Goal: Transaction & Acquisition: Purchase product/service

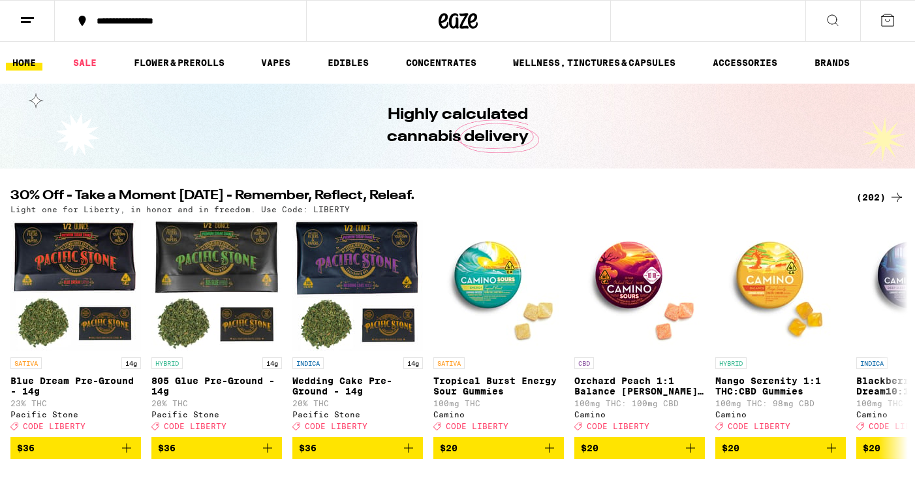
click at [883, 200] on div "(202)" at bounding box center [881, 197] width 48 height 16
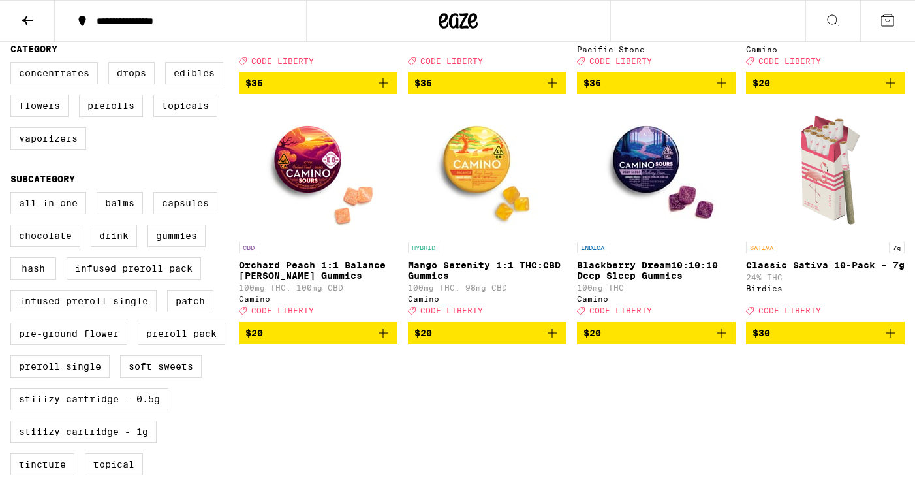
scroll to position [346, 0]
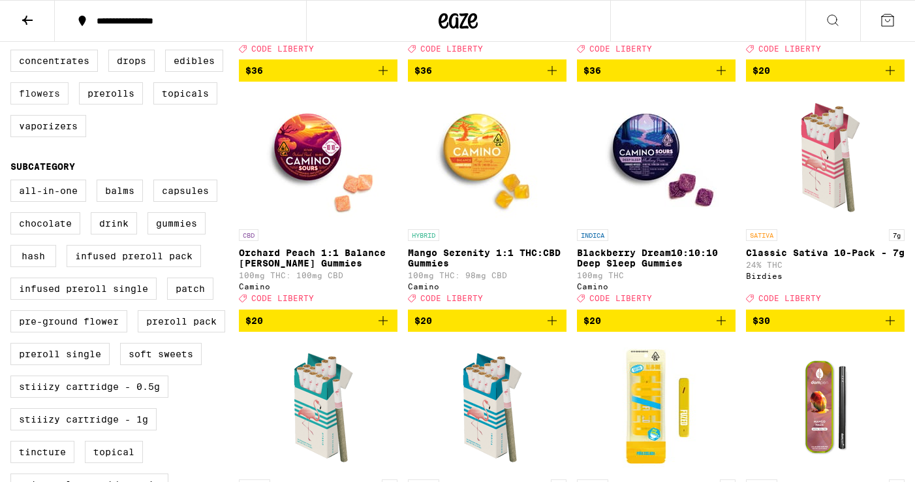
click at [34, 103] on label "Flowers" at bounding box center [39, 93] width 58 height 22
click at [14, 52] on input "Flowers" at bounding box center [13, 52] width 1 height 1
checkbox input "true"
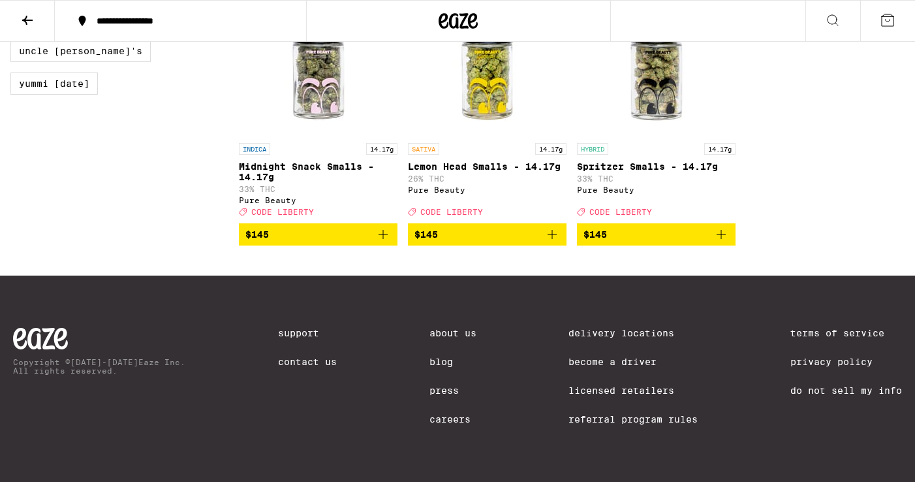
scroll to position [1449, 0]
click at [315, 227] on span "$145" at bounding box center [318, 235] width 146 height 16
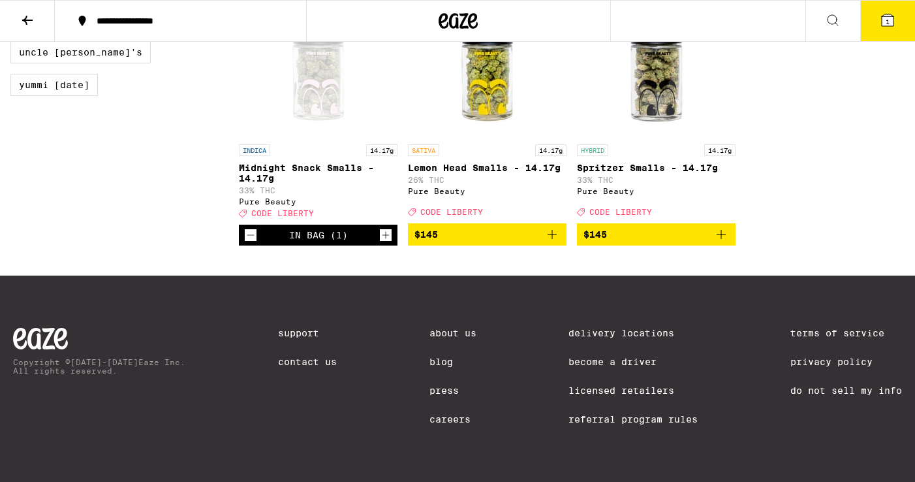
click at [896, 14] on button "1" at bounding box center [888, 21] width 55 height 40
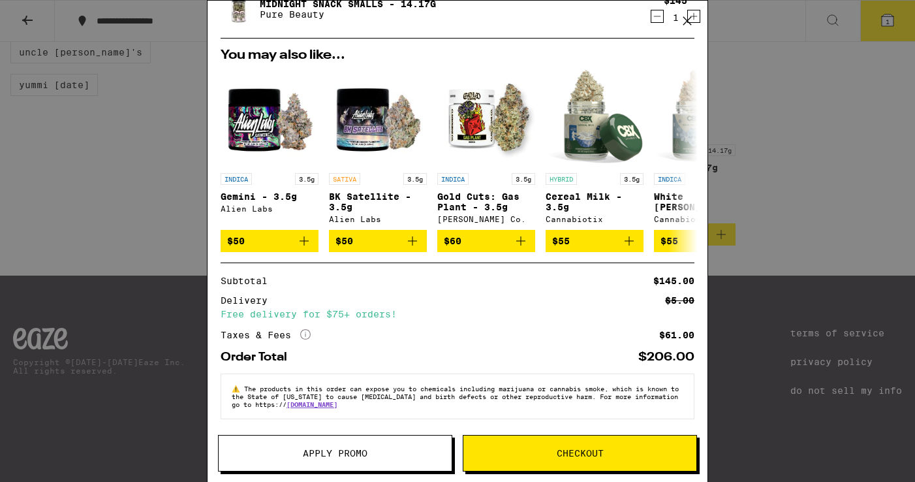
scroll to position [60, 0]
click at [409, 452] on span "Apply Promo" at bounding box center [335, 453] width 233 height 9
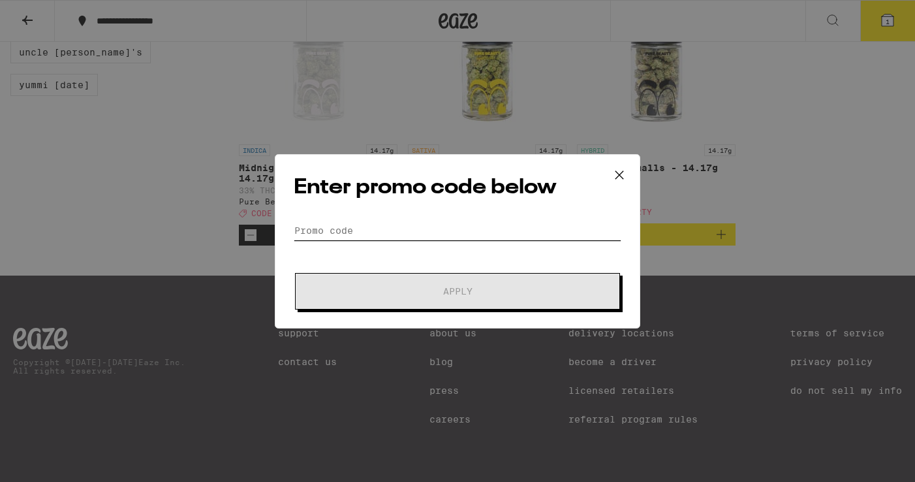
click at [456, 237] on input "Promo Code" at bounding box center [458, 231] width 328 height 20
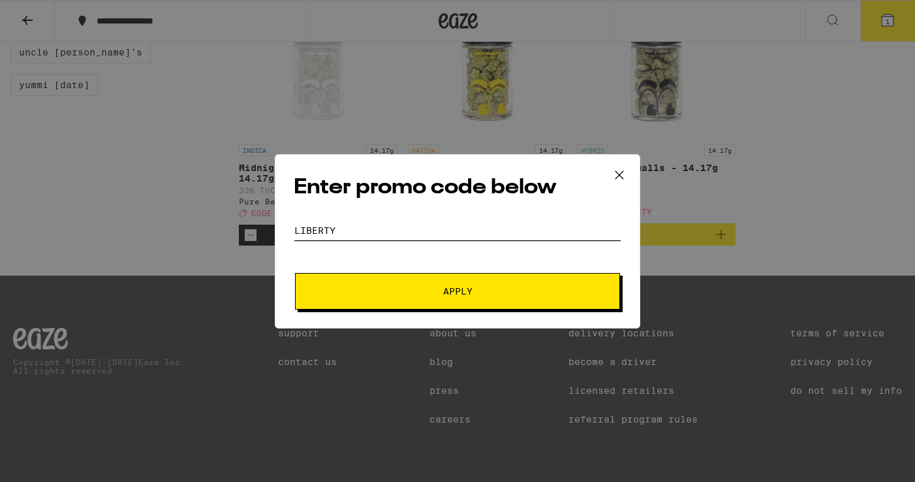
type input "liberty"
click at [451, 306] on button "Apply" at bounding box center [457, 291] width 325 height 37
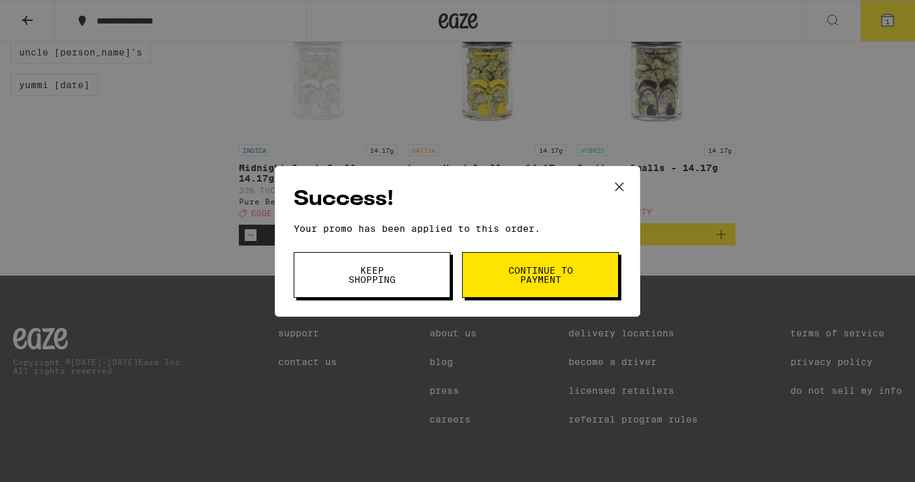
click at [562, 287] on button "Continue to payment" at bounding box center [540, 275] width 157 height 46
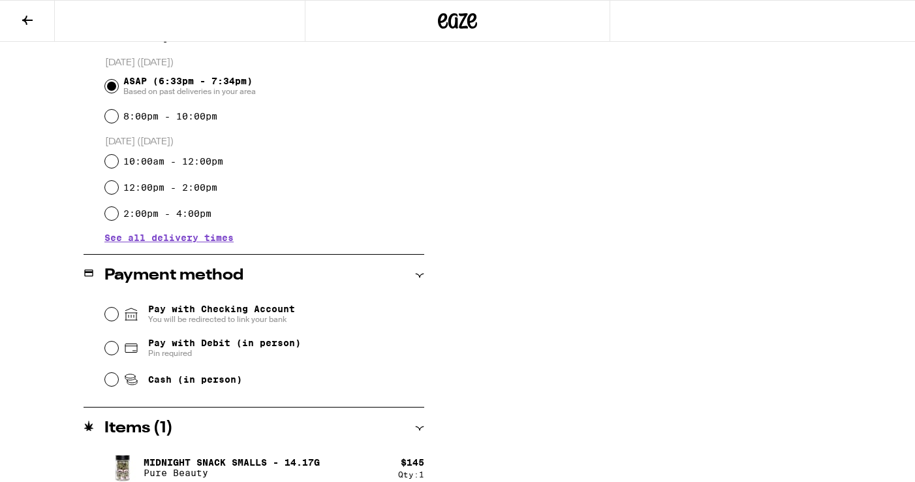
scroll to position [366, 0]
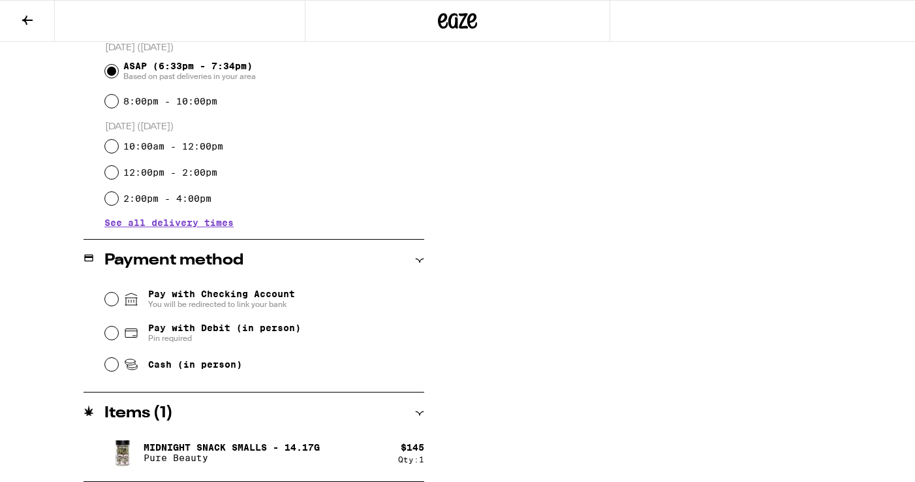
click at [219, 370] on span "Cash (in person)" at bounding box center [195, 364] width 94 height 10
click at [118, 371] on input "Cash (in person)" at bounding box center [111, 364] width 13 height 13
radio input "true"
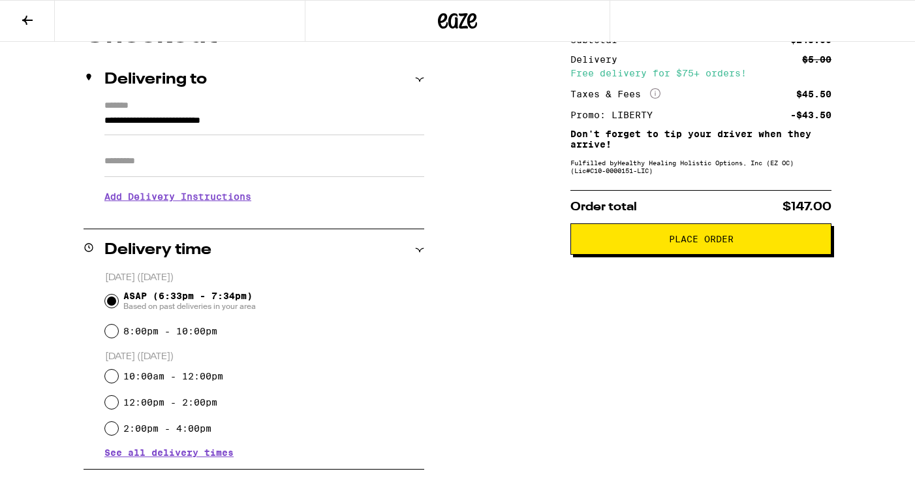
scroll to position [0, 0]
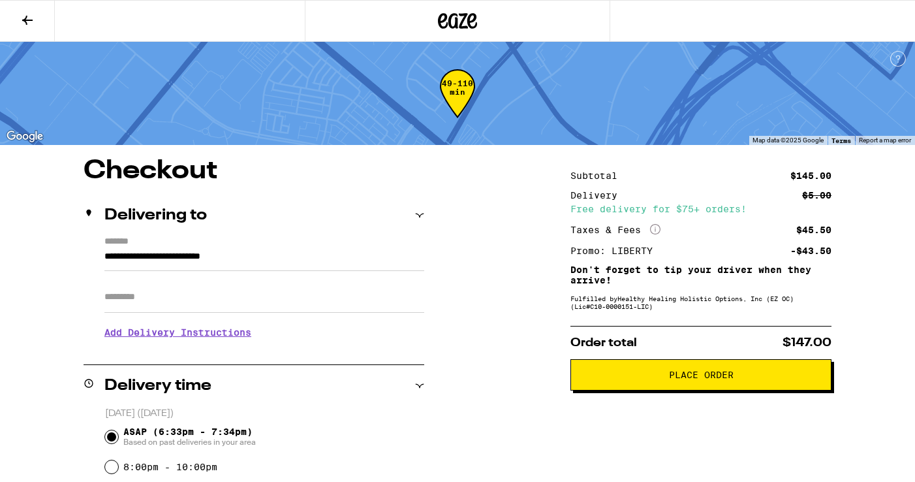
click at [622, 377] on span "Place Order" at bounding box center [701, 374] width 239 height 9
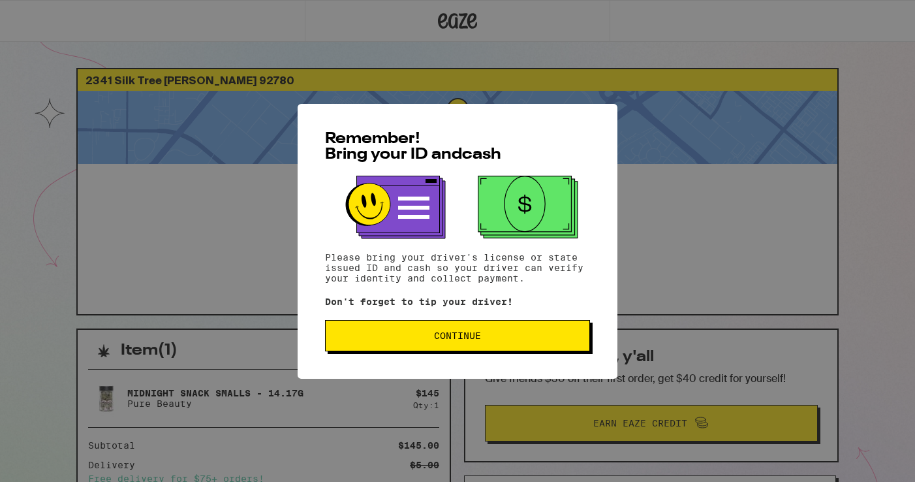
click at [524, 338] on span "Continue" at bounding box center [457, 335] width 243 height 9
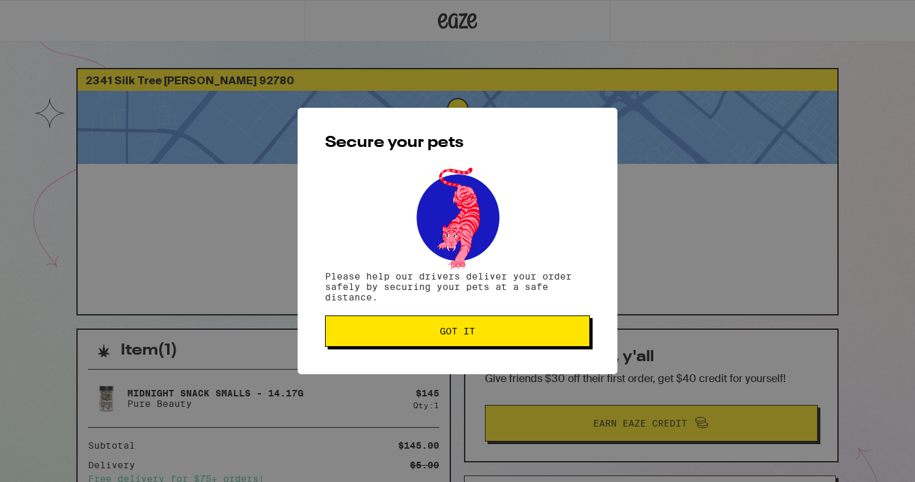
click at [524, 338] on button "Got it" at bounding box center [457, 330] width 265 height 31
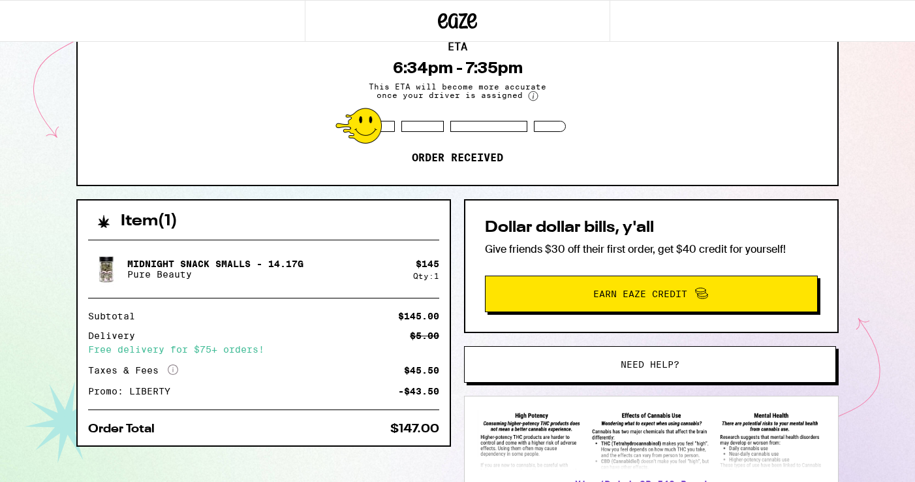
scroll to position [134, 0]
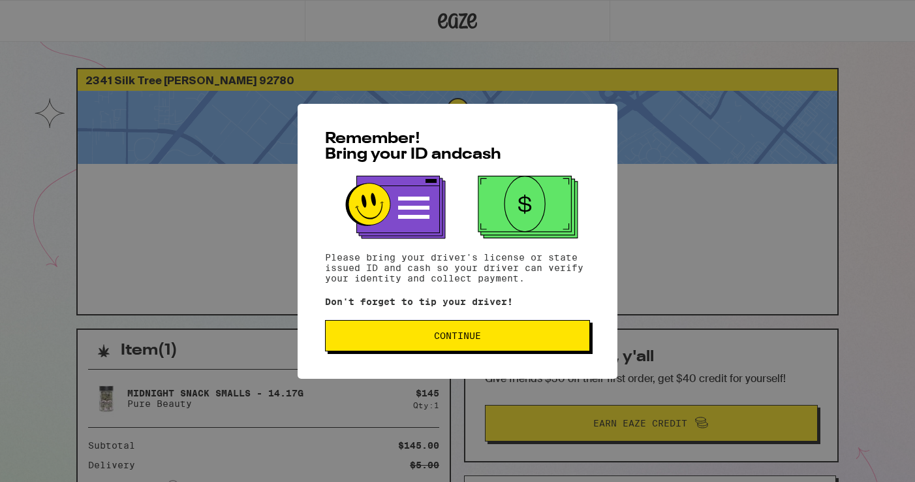
click at [392, 339] on span "Continue" at bounding box center [457, 335] width 243 height 9
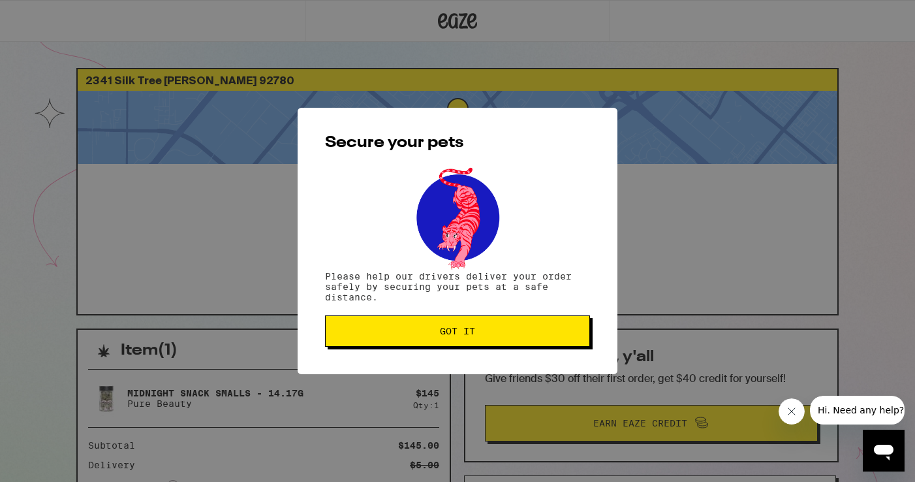
click at [501, 350] on div "Secure your pets Please help our drivers deliver your order safely by securing …" at bounding box center [458, 241] width 320 height 266
click at [501, 341] on button "Got it" at bounding box center [457, 330] width 265 height 31
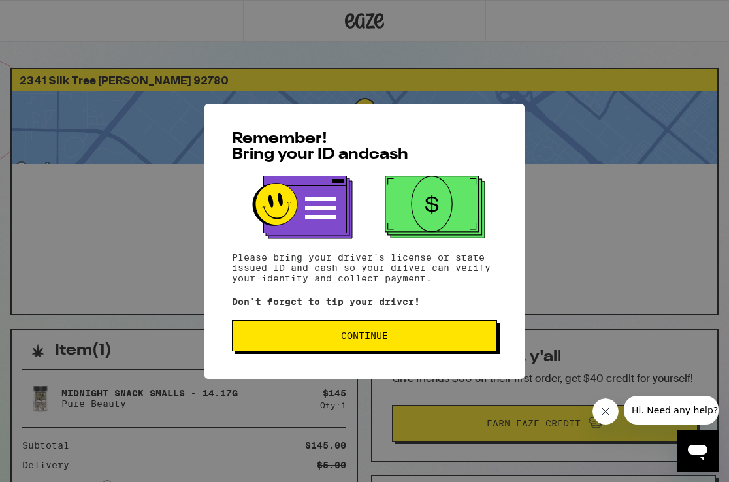
click at [244, 334] on span "Continue" at bounding box center [364, 335] width 243 height 9
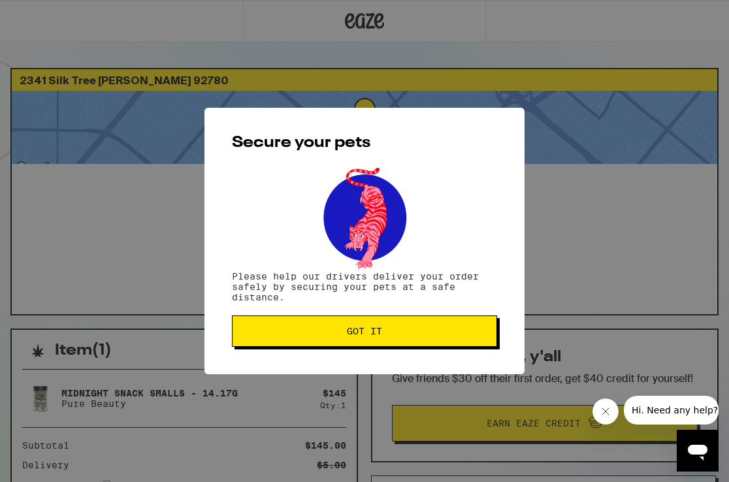
click at [244, 334] on span "Got it" at bounding box center [364, 330] width 243 height 9
